Goal: Use online tool/utility: Utilize a website feature to perform a specific function

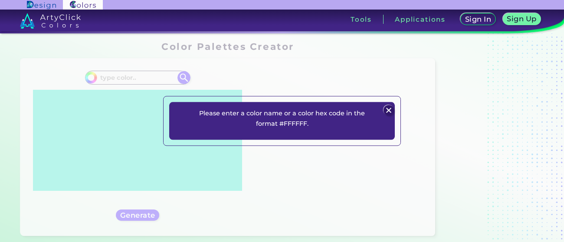
click at [387, 110] on img at bounding box center [389, 110] width 10 height 10
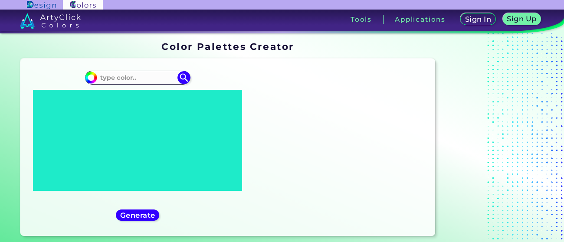
click at [126, 99] on icon at bounding box center [138, 140] width 126 height 89
click at [139, 74] on input at bounding box center [137, 78] width 81 height 12
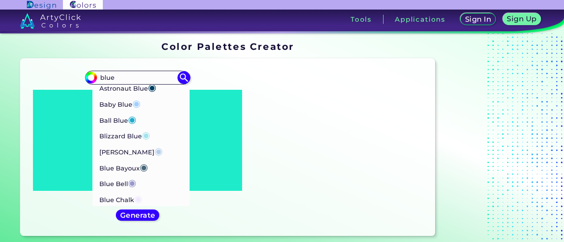
scroll to position [145, 0]
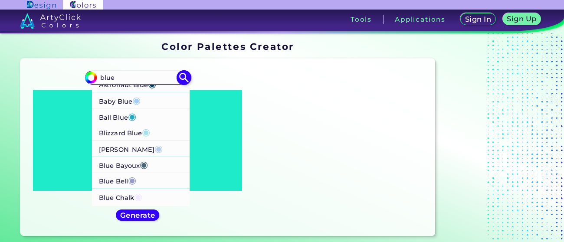
type input "blue"
click at [152, 150] on li "[PERSON_NAME] ◉" at bounding box center [141, 148] width 98 height 16
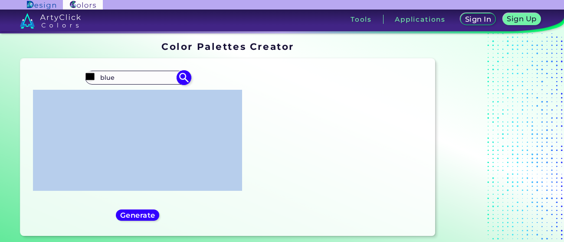
type input "#b7ceec"
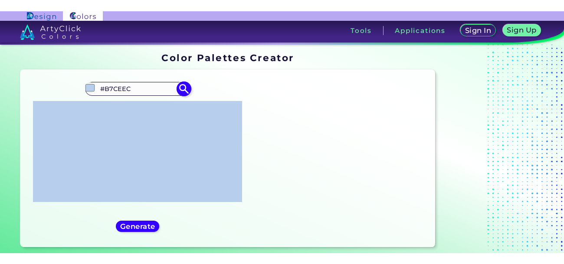
scroll to position [0, 0]
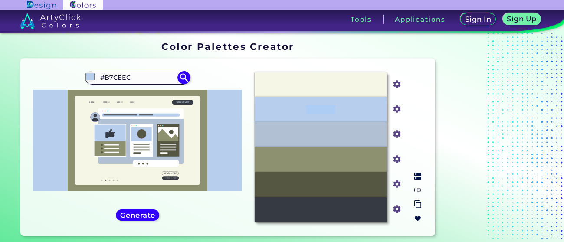
drag, startPoint x: 276, startPoint y: 103, endPoint x: 365, endPoint y: 118, distance: 91.0
click at [365, 118] on div "#B7CEEC" at bounding box center [321, 109] width 132 height 25
click at [284, 126] on div "#B1C0D3" at bounding box center [321, 134] width 132 height 25
drag, startPoint x: 283, startPoint y: 106, endPoint x: 360, endPoint y: 112, distance: 77.5
click at [360, 112] on div "#B7CEEC" at bounding box center [321, 109] width 132 height 25
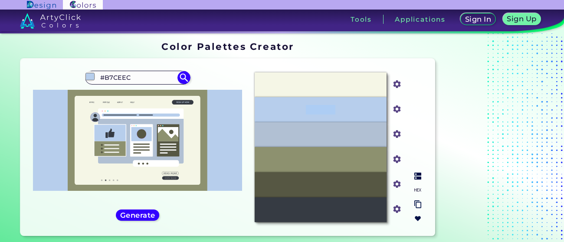
copy p "#B7CEEC"
click at [145, 77] on input "#B7CEEC" at bounding box center [137, 78] width 81 height 12
type input "#"
click at [146, 76] on input at bounding box center [137, 78] width 81 height 12
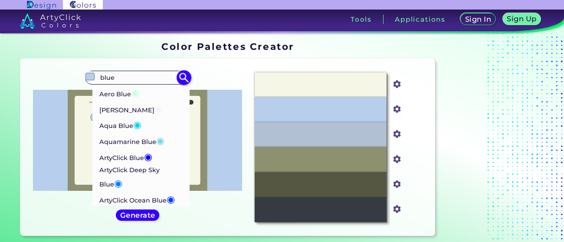
type input "blue"
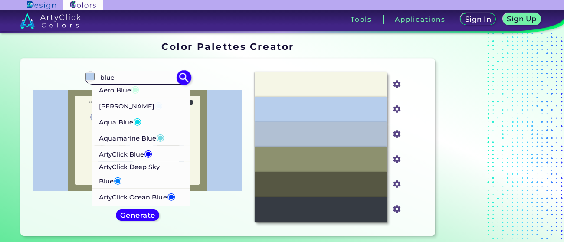
click at [155, 104] on span "◉" at bounding box center [159, 104] width 8 height 11
type input "#f0f8ff"
type input "#F0F8FF"
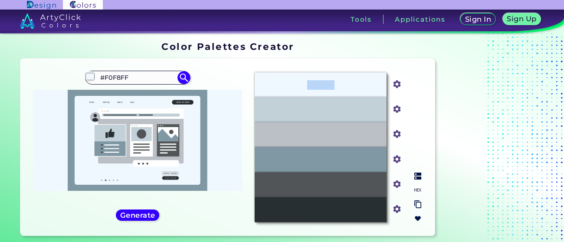
drag, startPoint x: 280, startPoint y: 84, endPoint x: 391, endPoint y: 89, distance: 112.1
click at [391, 89] on div "#F0F8FF #f0f8ff" at bounding box center [331, 84] width 153 height 25
copy p "#F0F8FF"
